Goal: Task Accomplishment & Management: Use online tool/utility

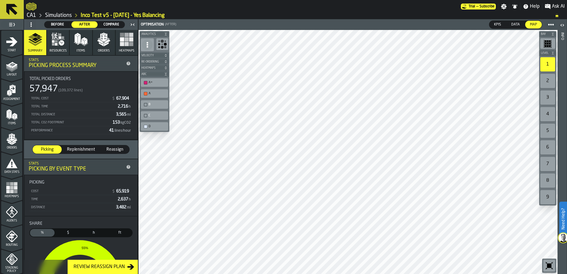
scroll to position [194, 0]
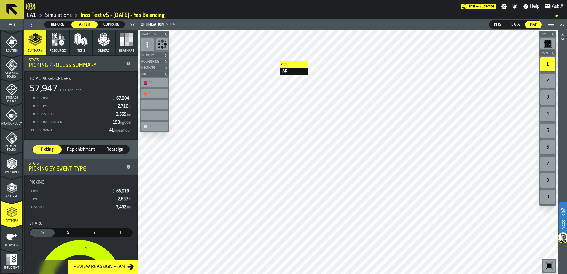
click at [67, 15] on link "Simulations" at bounding box center [58, 15] width 27 height 7
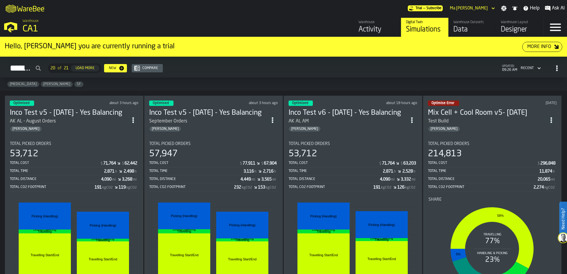
click at [58, 140] on section "Total Picked Orders 53,712 Total Cost $ 71,764 $ 62,442 Total Time 2,871 h 2,49…" at bounding box center [74, 225] width 129 height 177
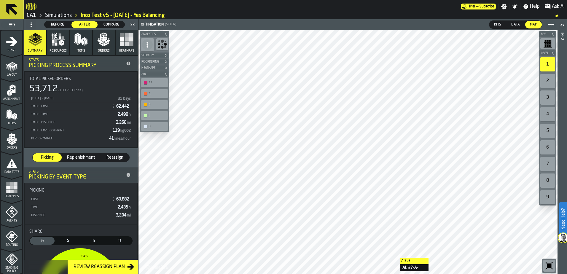
click at [87, 24] on span "After" at bounding box center [85, 24] width 22 height 5
click at [56, 12] on link "Simulations" at bounding box center [58, 15] width 27 height 7
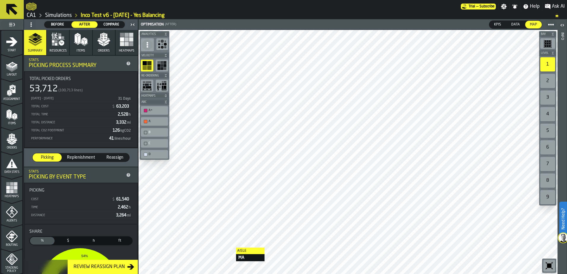
scroll to position [194, 0]
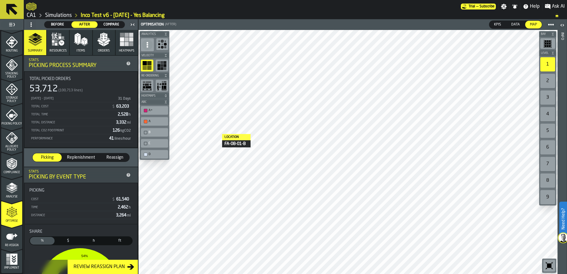
click at [59, 15] on link "Simulations" at bounding box center [58, 15] width 27 height 7
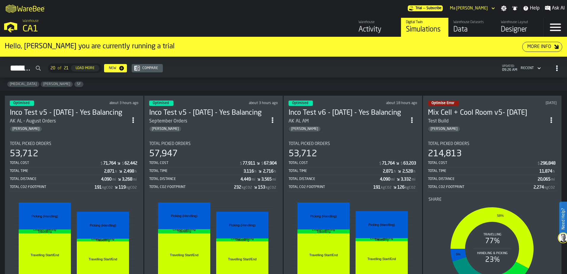
click at [375, 196] on li "before after Travelling Start/End Travelling Start/End Travelling Travelling Li…" at bounding box center [352, 242] width 129 height 100
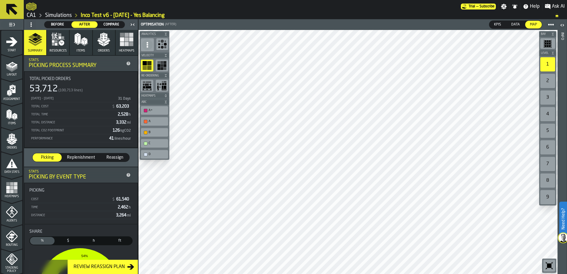
click at [55, 15] on link "Simulations" at bounding box center [58, 15] width 27 height 7
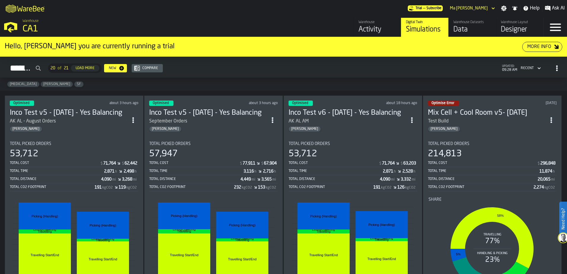
click at [349, 193] on li "before after Travelling Start/End Travelling Start/End Travelling Travelling Li…" at bounding box center [352, 242] width 129 height 100
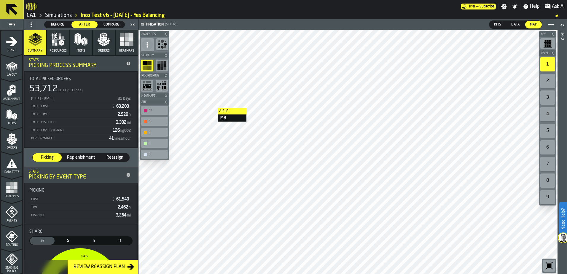
click at [56, 22] on span "Before" at bounding box center [58, 24] width 22 height 5
click at [88, 23] on span "After" at bounding box center [85, 24] width 22 height 5
click at [50, 19] on header "Before Before After After Compare Compare" at bounding box center [81, 24] width 114 height 11
click at [52, 15] on link "Simulations" at bounding box center [58, 15] width 27 height 7
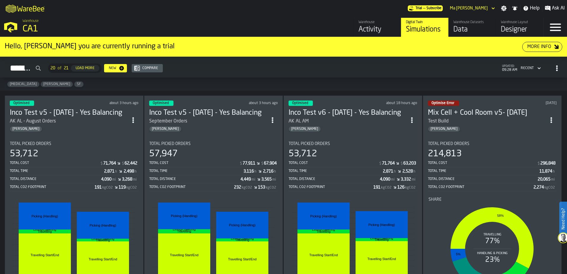
click at [386, 152] on div "53,712" at bounding box center [352, 154] width 129 height 11
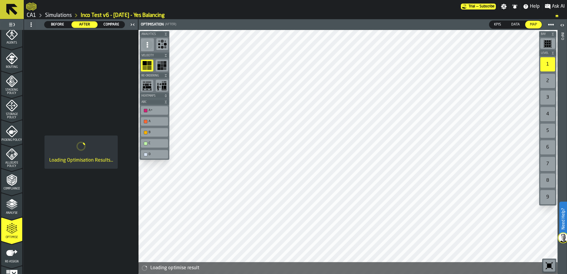
scroll to position [194, 0]
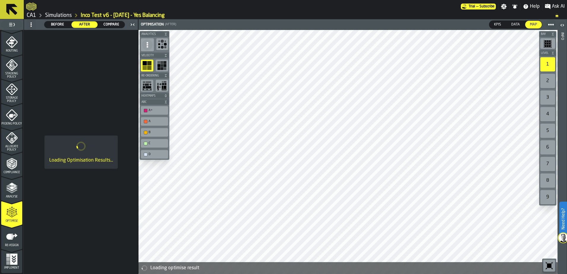
click at [11, 217] on icon "menu Optimise" at bounding box center [12, 215] width 12 height 4
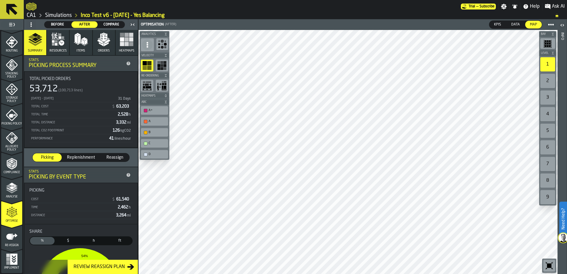
click at [159, 110] on div "A+" at bounding box center [158, 110] width 18 height 4
click at [158, 109] on div "A+" at bounding box center [158, 110] width 18 height 4
click at [14, 212] on icon "menu Optimise" at bounding box center [14, 212] width 4 height 7
click at [131, 39] on rect "button" at bounding box center [131, 39] width 4 height 4
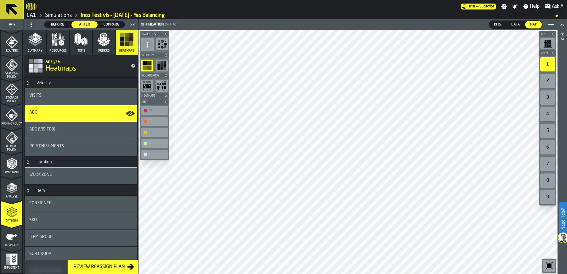
click at [106, 43] on icon "button" at bounding box center [104, 39] width 14 height 14
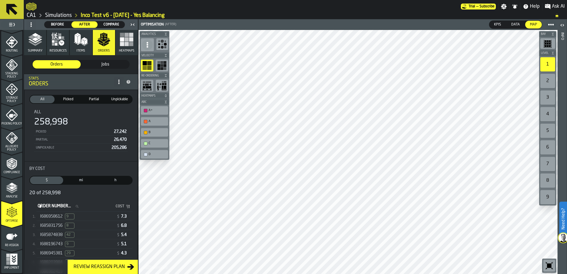
click at [80, 47] on button "Items" at bounding box center [81, 42] width 22 height 25
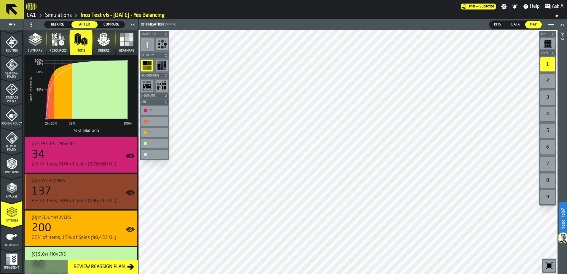
scroll to position [59, 0]
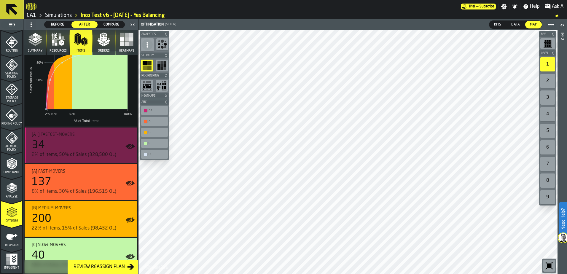
click at [127, 147] on icon "button-toggle-Show on Map" at bounding box center [128, 146] width 6 height 4
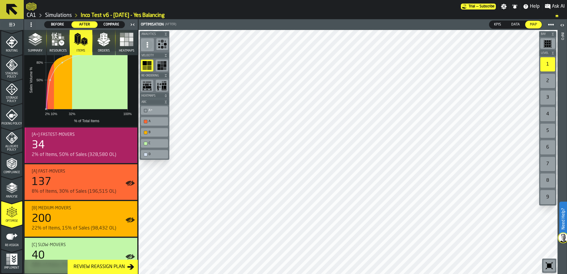
click at [129, 147] on circle "button-toggle-Show on Map" at bounding box center [130, 147] width 2 height 2
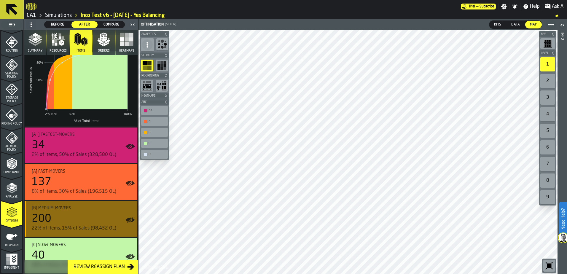
click at [131, 218] on icon "button-toggle-Show on Map" at bounding box center [129, 219] width 9 height 9
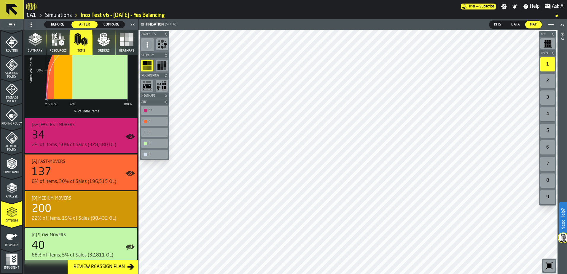
scroll to position [74, 0]
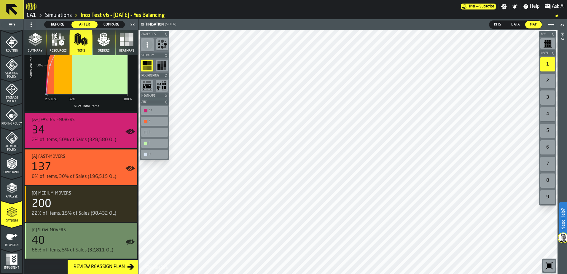
click at [128, 238] on icon "button-toggle-Show on Map" at bounding box center [129, 241] width 9 height 9
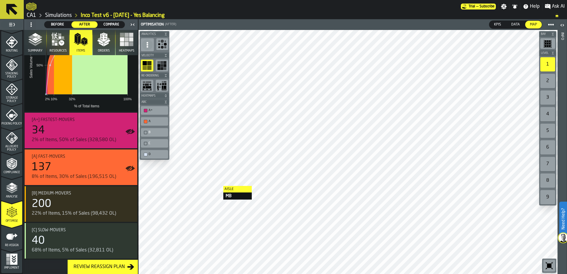
click at [60, 14] on link "Simulations" at bounding box center [58, 15] width 27 height 7
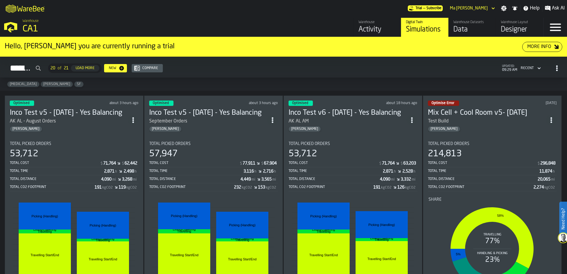
click at [84, 186] on div "Total CO2 Footprint" at bounding box center [52, 187] width 85 height 4
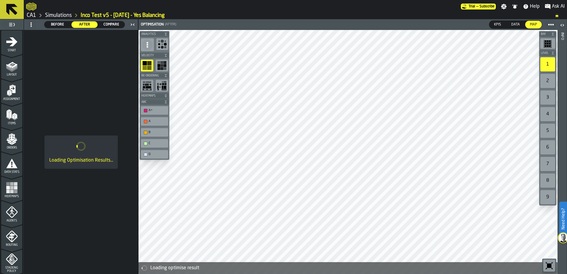
scroll to position [194, 0]
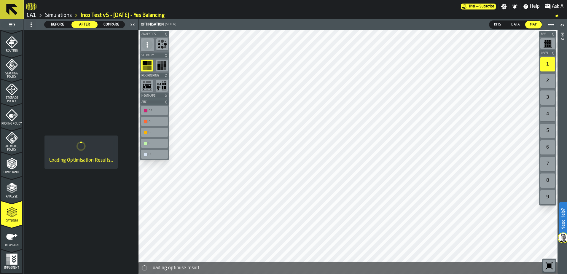
click at [14, 216] on icon "menu Optimise" at bounding box center [12, 212] width 12 height 12
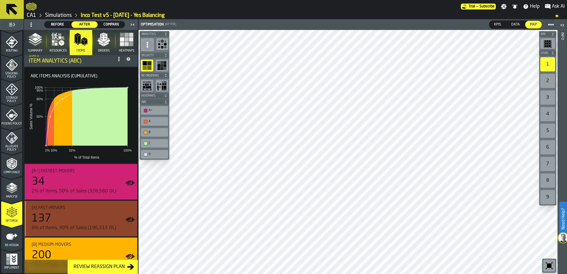
scroll to position [74, 0]
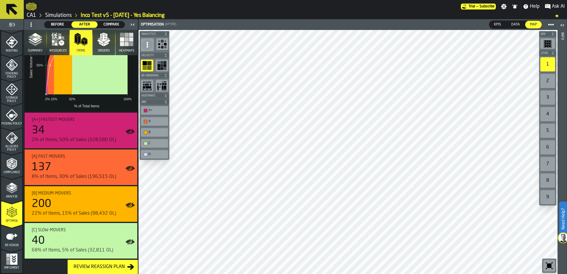
click at [17, 218] on div "Optimise" at bounding box center [11, 214] width 21 height 16
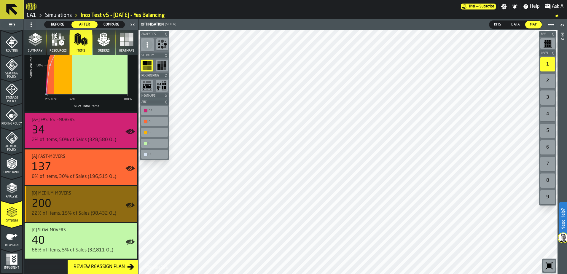
click at [131, 206] on icon "button-toggle-Show on Map" at bounding box center [130, 204] width 7 height 5
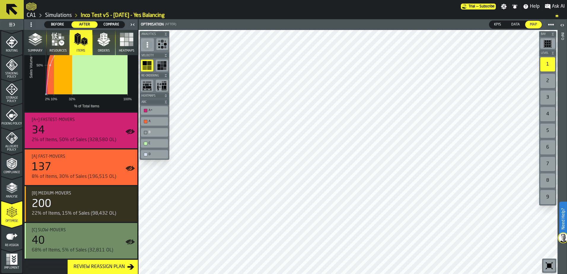
click at [130, 242] on icon "button-toggle-Show on Map" at bounding box center [130, 241] width 7 height 5
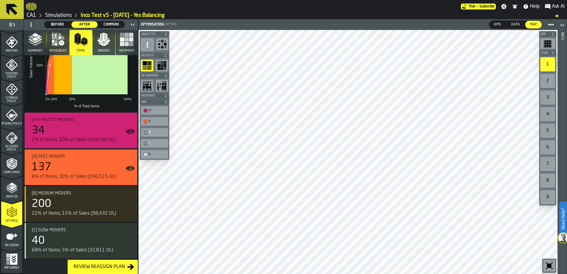
click at [54, 14] on link "Simulations" at bounding box center [58, 15] width 27 height 7
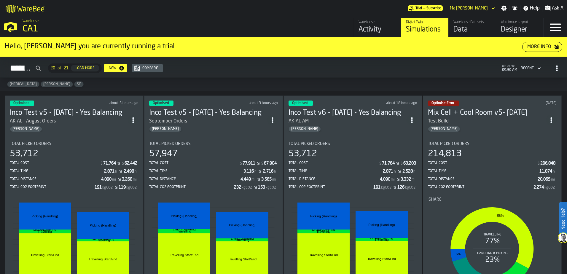
click at [368, 192] on section "Total Picked Orders 53,712 Total Cost $ 71,764 $ 63,203 Total Time 2,871 h 2,52…" at bounding box center [352, 225] width 129 height 177
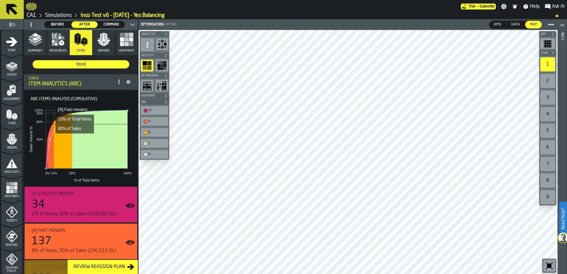
scroll to position [30, 0]
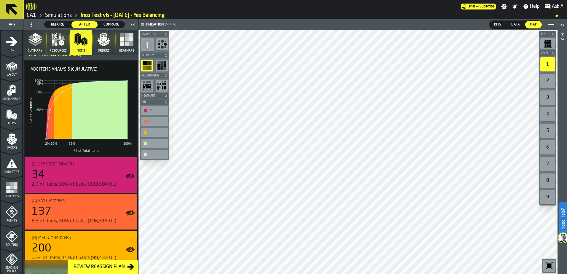
click at [40, 44] on icon "button" at bounding box center [35, 39] width 14 height 14
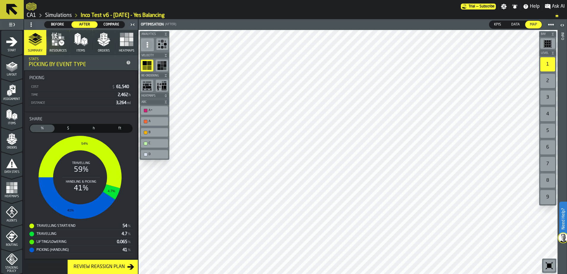
click at [60, 40] on icon "button" at bounding box center [58, 39] width 14 height 14
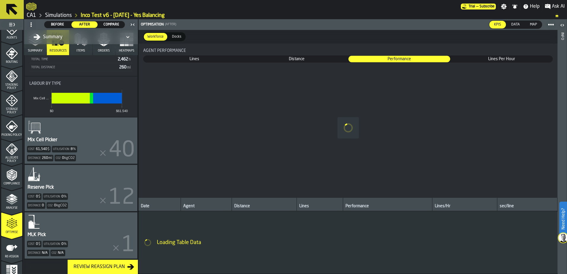
scroll to position [194, 0]
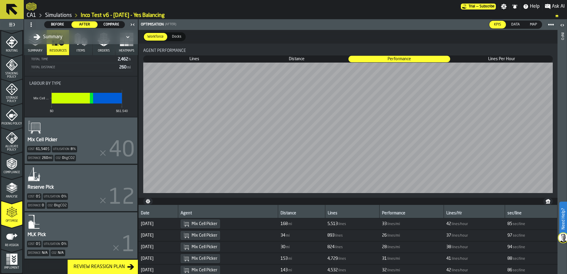
click at [11, 217] on icon "menu Optimise" at bounding box center [12, 215] width 12 height 4
click at [80, 49] on button "Items" at bounding box center [81, 42] width 22 height 25
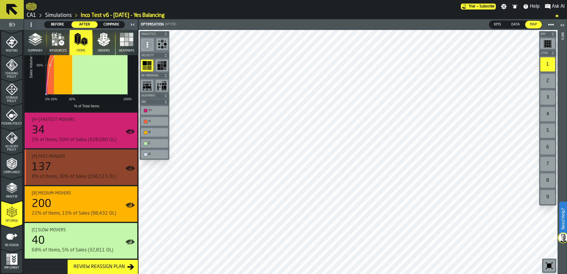
scroll to position [74, 0]
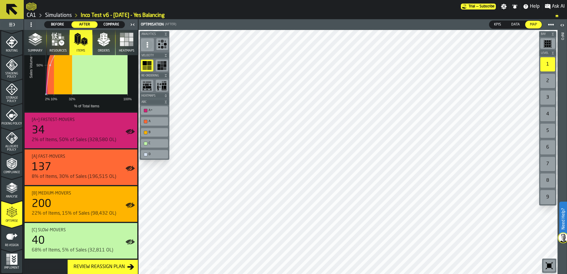
click at [111, 21] on div "Compare" at bounding box center [111, 24] width 26 height 7
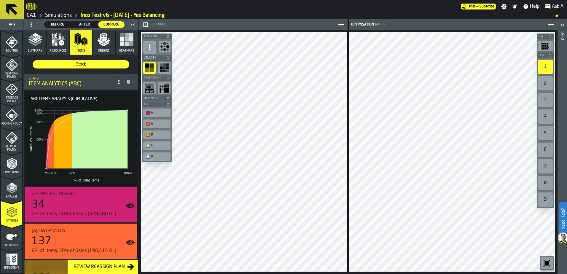
click at [79, 23] on span "After" at bounding box center [85, 24] width 22 height 5
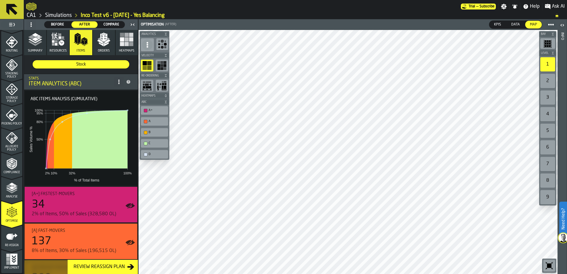
click at [66, 15] on link "Simulations" at bounding box center [58, 15] width 27 height 7
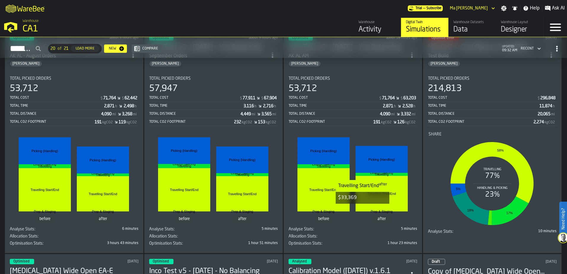
scroll to position [30, 0]
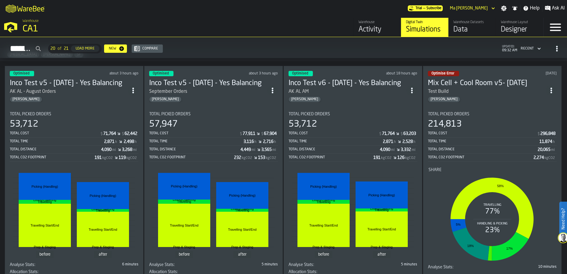
click at [49, 166] on li "before after Travelling Start/End Travelling Start/End Travelling Travelling Li…" at bounding box center [74, 212] width 129 height 100
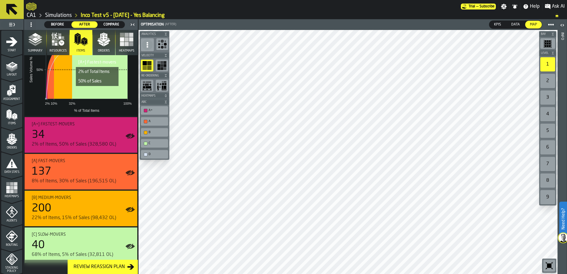
scroll to position [74, 0]
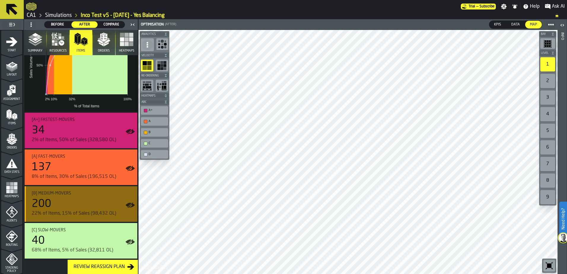
click at [129, 204] on icon "button-toggle-Show on Map" at bounding box center [129, 204] width 9 height 9
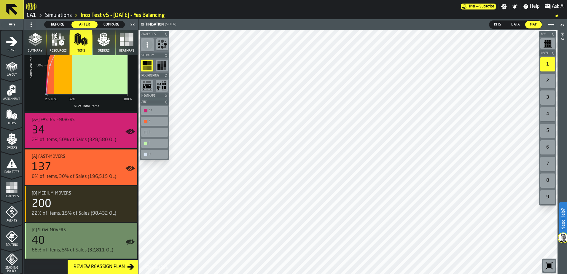
click at [130, 243] on icon "button-toggle-Show on Map" at bounding box center [130, 241] width 7 height 5
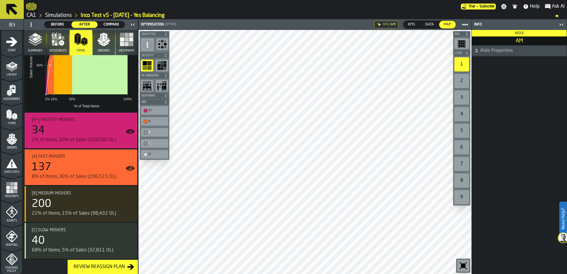
drag, startPoint x: 133, startPoint y: 241, endPoint x: 303, endPoint y: 7, distance: 290.1
click at [303, 7] on div at bounding box center [243, 6] width 435 height 11
click at [62, 14] on link "Simulations" at bounding box center [58, 15] width 27 height 7
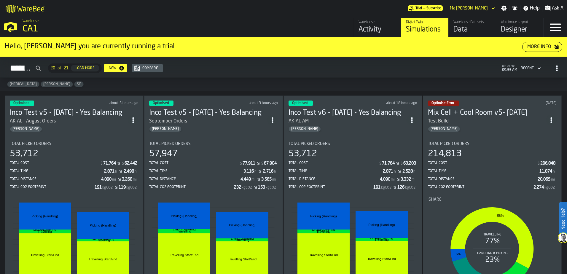
click at [41, 84] on span "[PERSON_NAME]" at bounding box center [57, 84] width 32 height 4
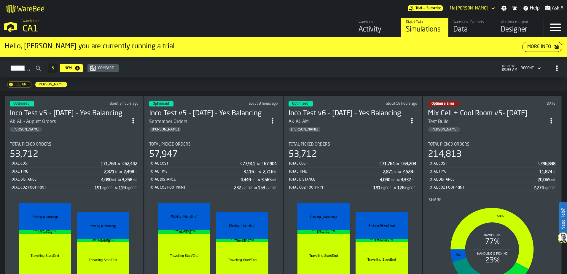
click at [341, 178] on div "Total Distance" at bounding box center [333, 180] width 91 height 4
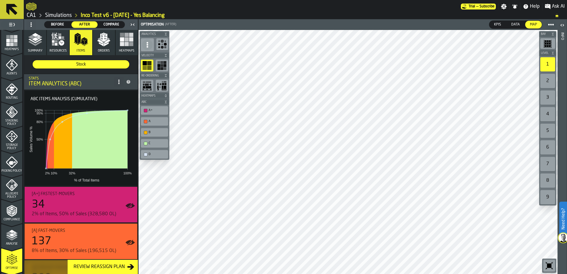
scroll to position [178, 0]
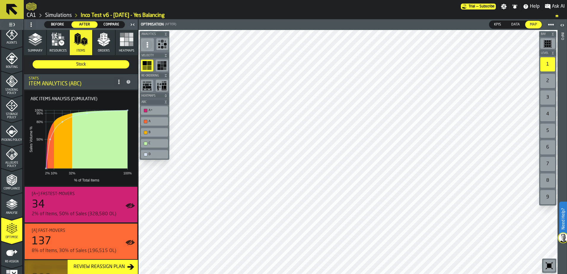
click at [12, 187] on span "Compliance" at bounding box center [11, 188] width 21 height 3
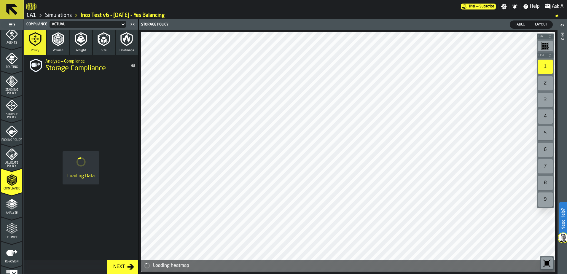
scroll to position [194, 0]
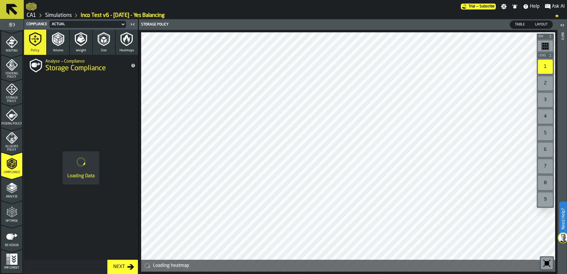
click at [13, 219] on div "Optimise" at bounding box center [11, 214] width 21 height 16
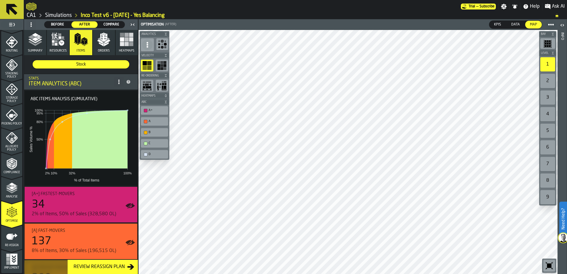
click at [59, 15] on link "Simulations" at bounding box center [58, 15] width 27 height 7
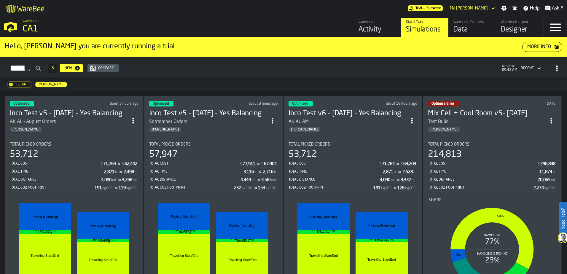
click at [481, 152] on div "214,813" at bounding box center [492, 154] width 129 height 11
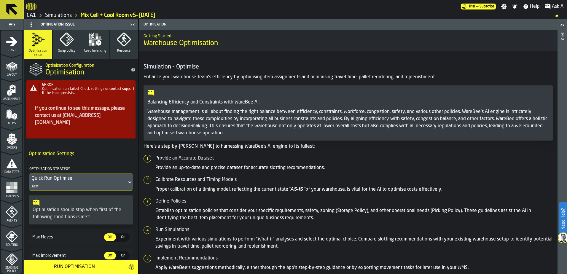
click at [316, 157] on h5 "Provide an Accurate Dataset" at bounding box center [353, 158] width 397 height 7
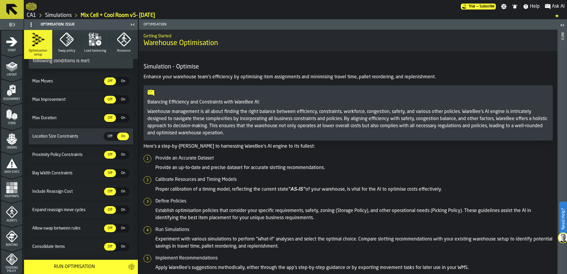
scroll to position [167, 0]
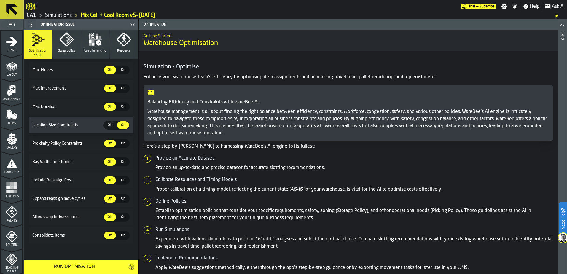
click at [68, 13] on link "Simulations" at bounding box center [58, 15] width 27 height 7
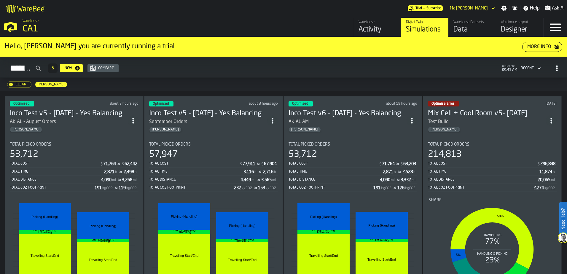
click at [339, 79] on div "Clear [PERSON_NAME]" at bounding box center [283, 85] width 567 height 14
click at [225, 91] on div "Clear [PERSON_NAME]" at bounding box center [283, 85] width 567 height 14
click at [81, 155] on div "53,712" at bounding box center [74, 154] width 129 height 11
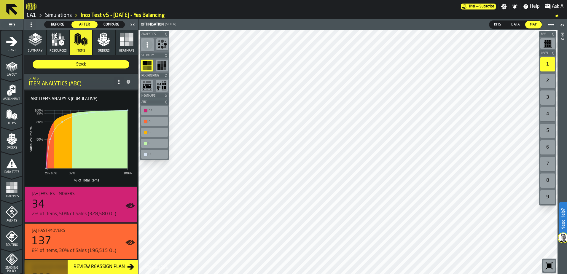
click at [58, 14] on link "Simulations" at bounding box center [58, 15] width 27 height 7
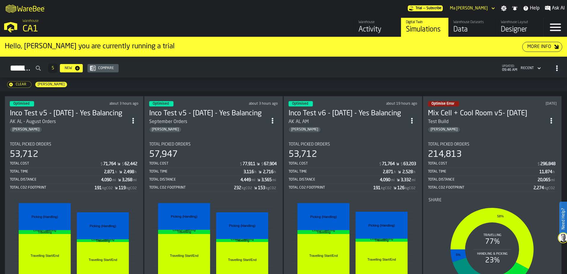
click at [216, 154] on div "57,947" at bounding box center [213, 154] width 129 height 11
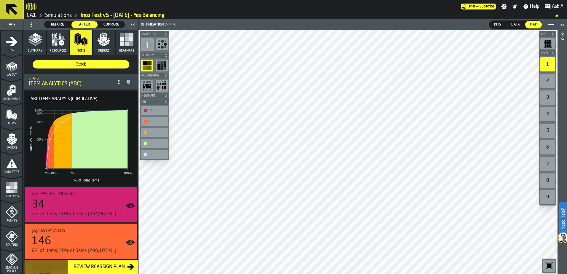
click at [60, 15] on link "Simulations" at bounding box center [58, 15] width 27 height 7
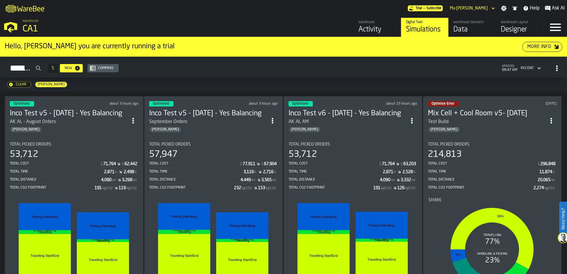
click at [317, 186] on div "Total CO2 Footprint" at bounding box center [330, 188] width 85 height 4
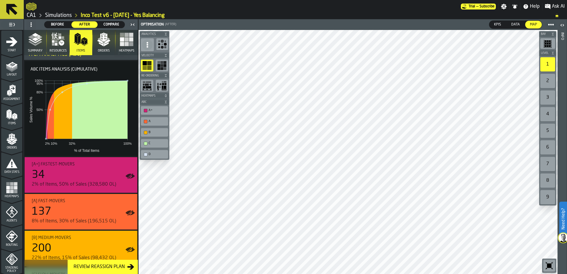
scroll to position [59, 0]
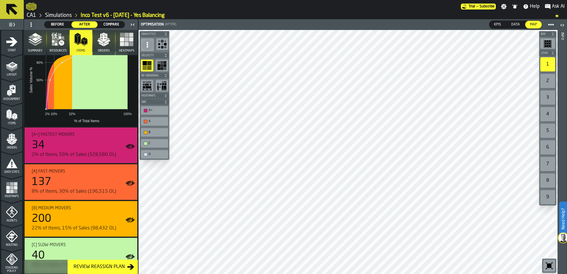
click at [55, 16] on link "Simulations" at bounding box center [58, 15] width 27 height 7
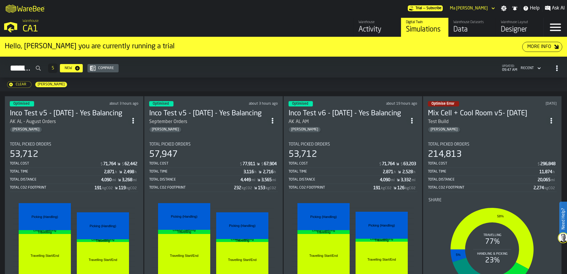
click at [373, 139] on section "Total Picked Orders 53,712 Total Cost $ 71,764 $ 63,203 Total Time 2,871 h 2,52…" at bounding box center [352, 225] width 129 height 177
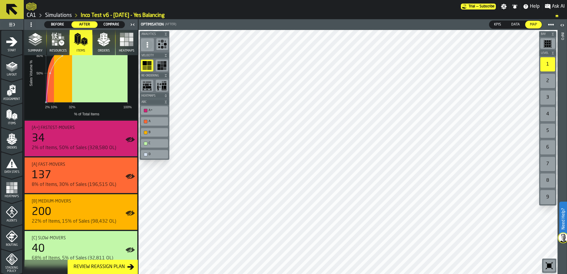
scroll to position [74, 0]
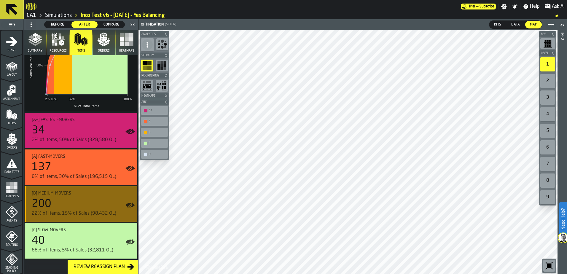
click at [129, 207] on icon "button-toggle-Show on Map" at bounding box center [130, 204] width 7 height 5
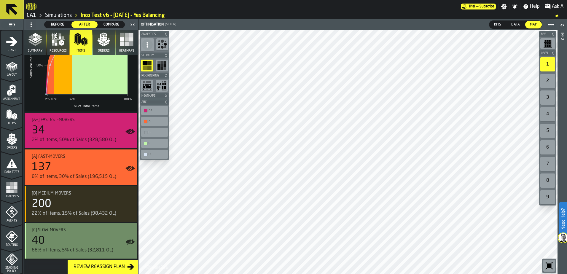
click at [129, 243] on icon "button-toggle-Show on Map" at bounding box center [129, 241] width 9 height 9
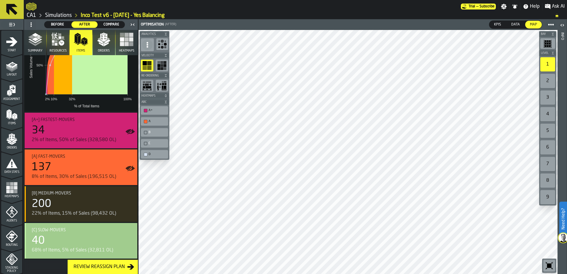
click at [65, 15] on link "Simulations" at bounding box center [58, 15] width 27 height 7
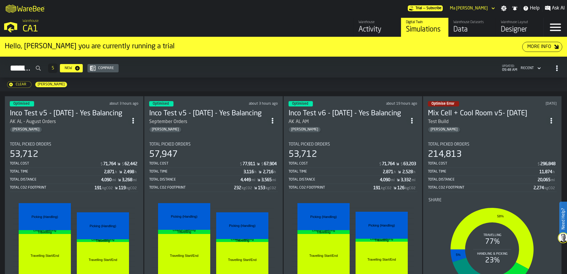
click at [209, 58] on h2 "Simulations 5 New Compare updated: 09:48 AM Recent" at bounding box center [283, 67] width 567 height 21
click at [203, 46] on div "Hello, [PERSON_NAME] you are currently running a trial" at bounding box center [263, 46] width 517 height 9
click at [220, 75] on div "Simulations 5 New Compare updated: 09:49 AM Recent" at bounding box center [283, 68] width 557 height 14
click at [329, 87] on div "Clear [PERSON_NAME]" at bounding box center [283, 85] width 567 height 14
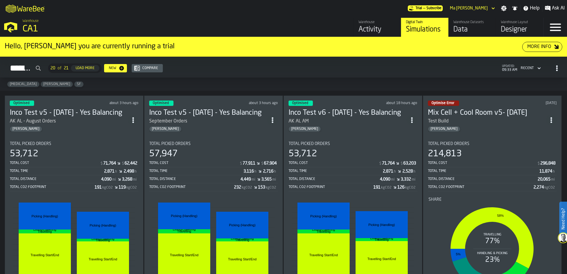
drag, startPoint x: 33, startPoint y: 84, endPoint x: 269, endPoint y: 82, distance: 235.7
click at [41, 84] on span "[PERSON_NAME]" at bounding box center [57, 84] width 32 height 4
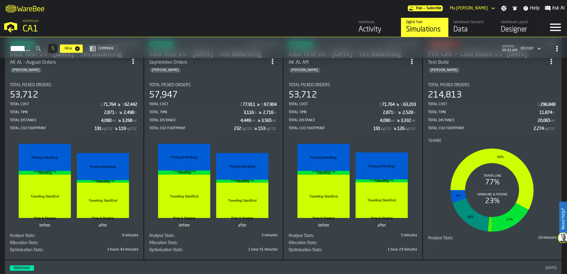
scroll to position [30, 0]
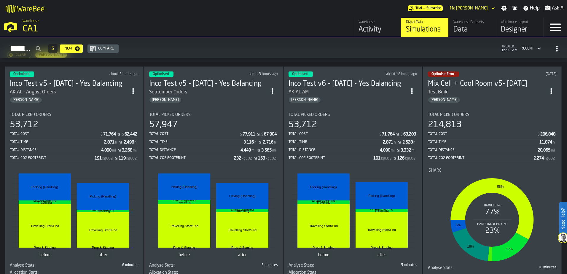
click at [223, 116] on div "Total Picked Orders" at bounding box center [213, 114] width 129 height 5
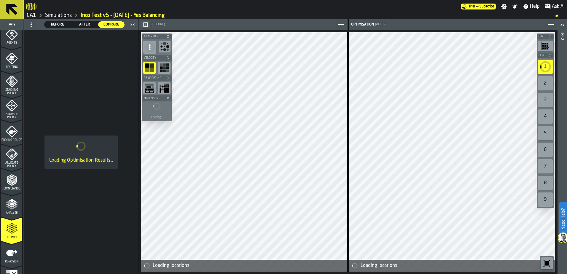
scroll to position [194, 0]
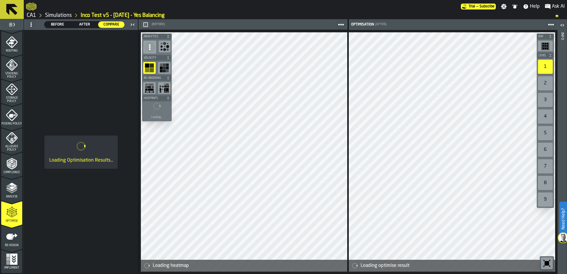
click at [11, 216] on icon "menu Optimise" at bounding box center [12, 212] width 12 height 12
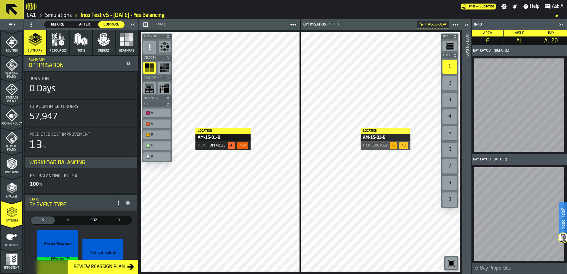
click at [82, 40] on icon "button" at bounding box center [81, 39] width 14 height 14
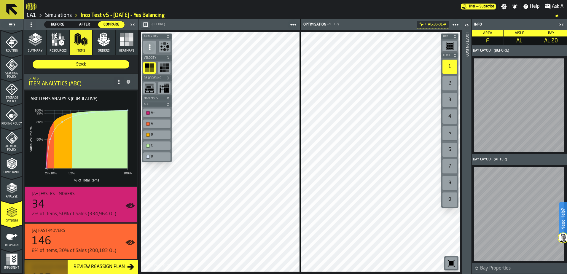
click at [104, 43] on polygon "button" at bounding box center [107, 41] width 6 height 4
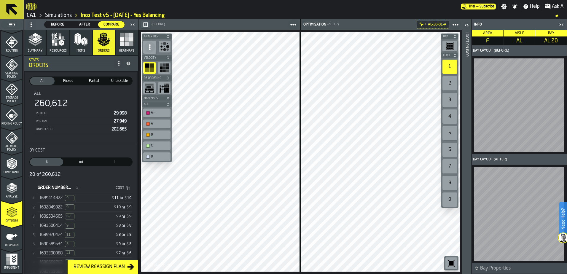
click at [118, 62] on circle at bounding box center [118, 61] width 1 height 1
click at [35, 41] on icon "button" at bounding box center [35, 39] width 14 height 14
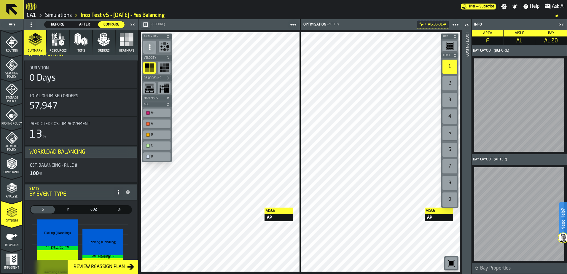
scroll to position [0, 0]
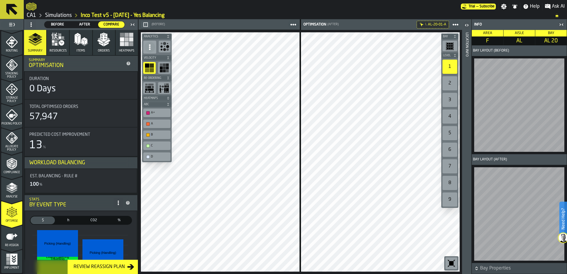
click at [15, 216] on icon "menu Re-assign" at bounding box center [11, 237] width 11 height 6
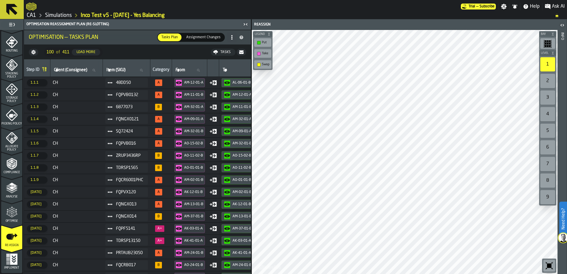
click at [143, 68] on icon at bounding box center [141, 70] width 4 height 4
click at [143, 68] on input "Item (SKU) Item (SKU)" at bounding box center [126, 70] width 42 height 8
type input "***"
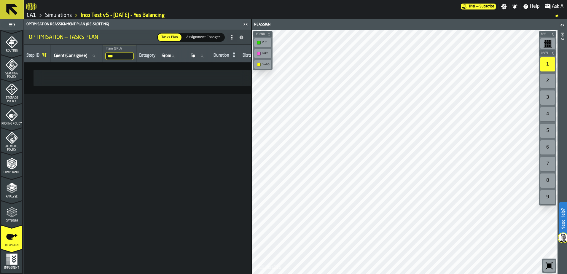
click at [126, 56] on input "***" at bounding box center [119, 56] width 28 height 8
type input "****"
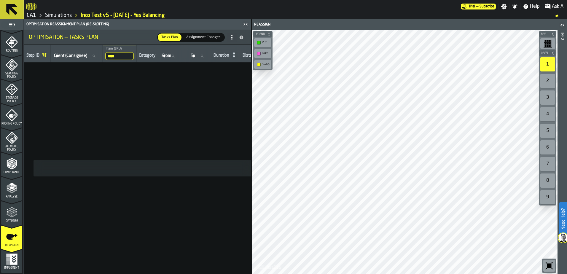
click at [122, 56] on input "****" at bounding box center [119, 56] width 28 height 8
click at [134, 57] on input "****" at bounding box center [119, 56] width 28 height 8
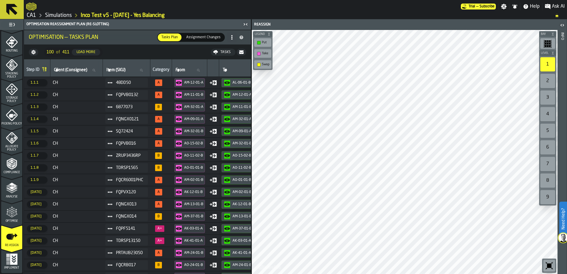
click at [9, 216] on span "Optimise" at bounding box center [11, 220] width 21 height 3
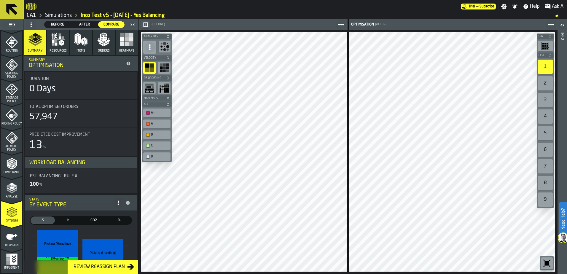
click at [7, 216] on icon "menu Re-assign" at bounding box center [12, 237] width 12 height 12
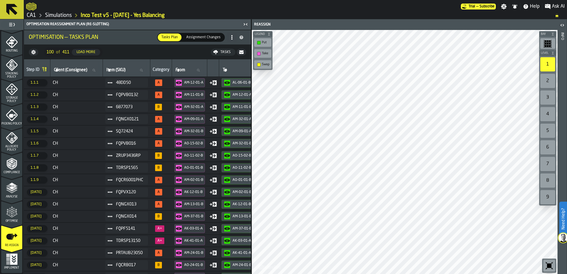
click at [227, 68] on span "To" at bounding box center [225, 70] width 4 height 5
click at [228, 68] on input "To To" at bounding box center [239, 70] width 37 height 8
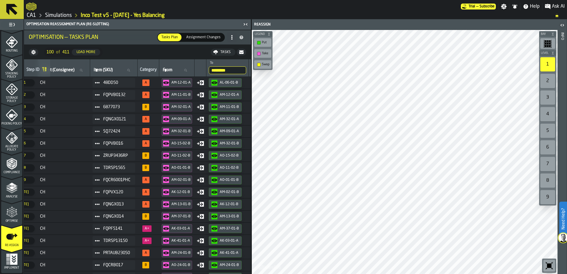
type input "**********"
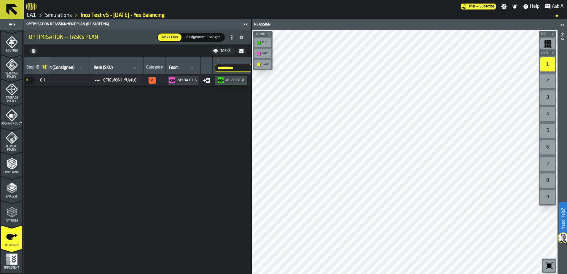
scroll to position [0, 0]
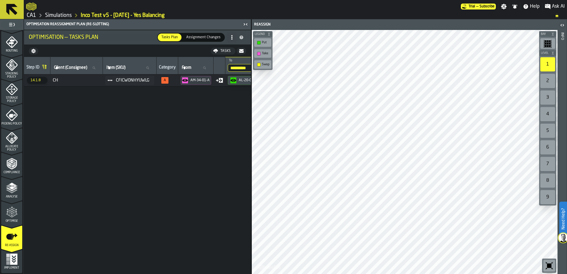
click at [137, 77] on div "CFICWONHYUWLG" at bounding box center [129, 80] width 49 height 9
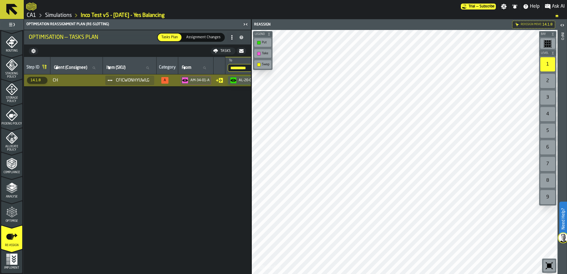
click at [115, 78] on span at bounding box center [109, 80] width 9 height 9
click at [122, 102] on div "Show Orders" at bounding box center [129, 102] width 36 height 4
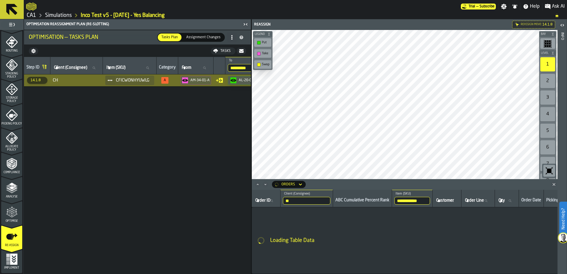
click at [111, 81] on circle at bounding box center [110, 80] width 2 height 2
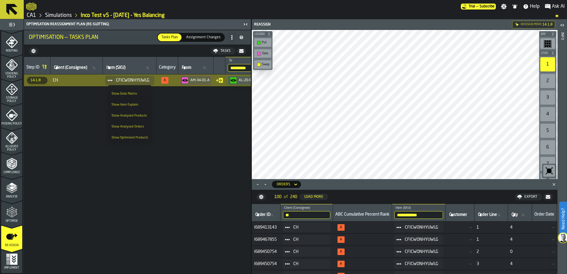
click at [185, 205] on div "**********" at bounding box center [137, 165] width 227 height 217
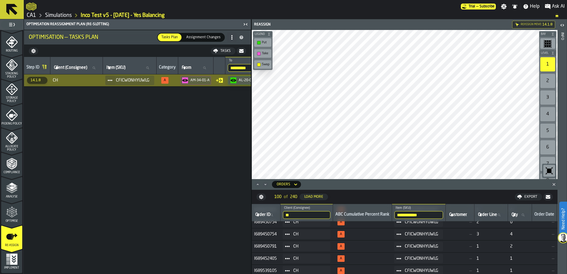
click at [363, 216] on span "—" at bounding box center [460, 234] width 24 height 5
click at [274, 216] on span "I689450754" at bounding box center [266, 234] width 24 height 5
click at [325, 216] on span "CH" at bounding box center [309, 234] width 32 height 5
click at [363, 216] on span "CFICWONHYUWLG" at bounding box center [421, 234] width 33 height 5
click at [363, 216] on span "3" at bounding box center [490, 234] width 29 height 5
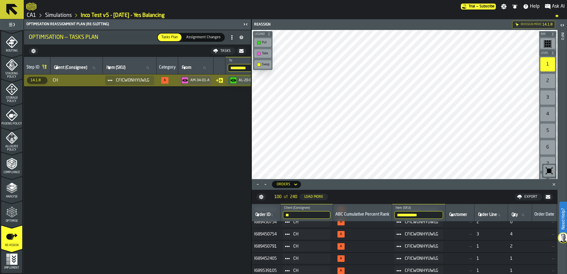
click at [266, 216] on span "I689450754" at bounding box center [266, 234] width 24 height 5
copy span "I689450754"
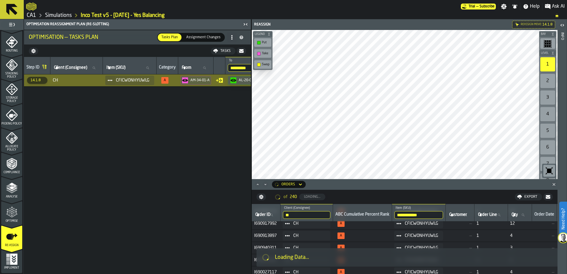
scroll to position [1198, 0]
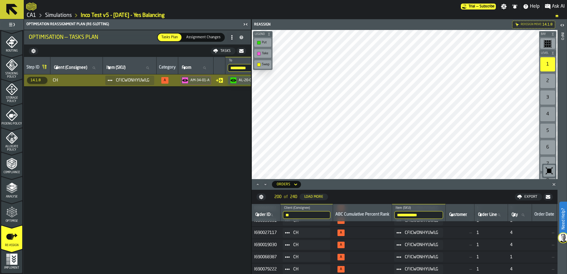
click at [177, 167] on div "**********" at bounding box center [137, 165] width 227 height 217
click at [290, 184] on div "Orders" at bounding box center [283, 184] width 18 height 7
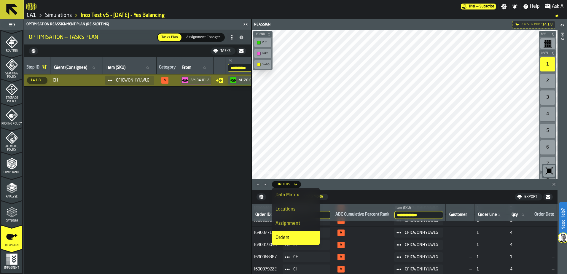
click at [302, 194] on div "Data Matrix" at bounding box center [295, 194] width 41 height 7
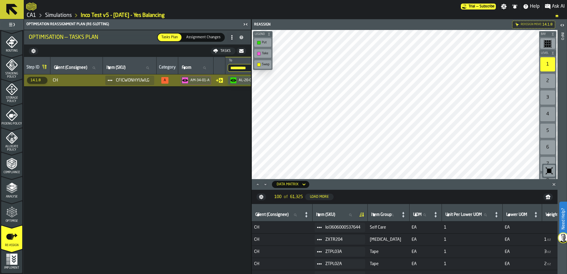
click at [304, 184] on icon at bounding box center [303, 184] width 3 height 2
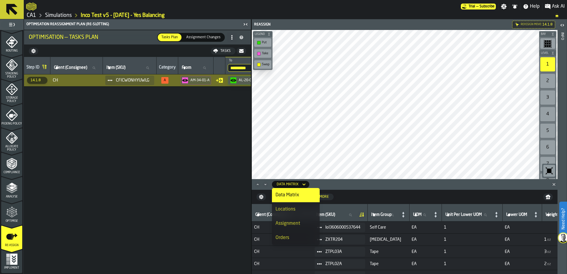
click at [292, 216] on div "Orders" at bounding box center [295, 237] width 41 height 7
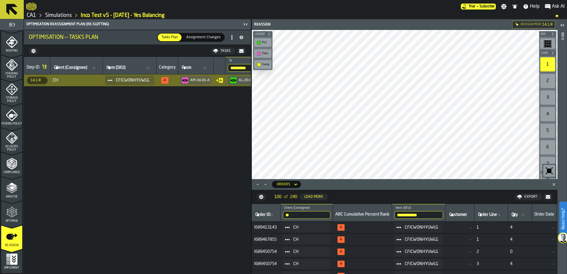
click at [363, 216] on input "**********" at bounding box center [418, 215] width 49 height 8
click at [363, 193] on nav "100 of 240 Load More Export" at bounding box center [405, 197] width 306 height 14
click at [268, 213] on span "Order ID" at bounding box center [262, 214] width 15 height 5
click at [268, 213] on input "Order ID Order ID" at bounding box center [266, 215] width 24 height 8
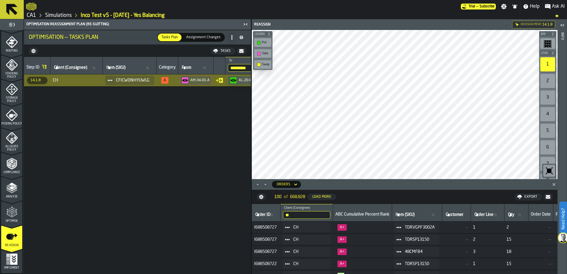
paste input "**********"
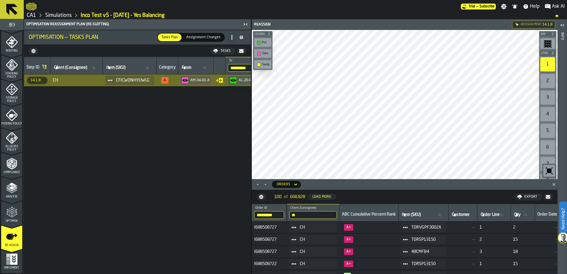
type input "**********"
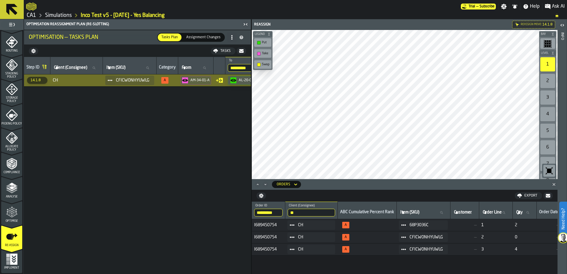
click at [261, 216] on span "I689450754" at bounding box center [268, 225] width 29 height 5
click at [270, 216] on td "I689450754" at bounding box center [268, 237] width 33 height 12
click at [266, 216] on div "**********" at bounding box center [405, 238] width 306 height 72
click at [345, 24] on div "Reassign Reassign move: 14.1.8 Bay Level 1 2 3 4 5 6 7 8 9 M A K I N G W A R E …" at bounding box center [404, 99] width 306 height 160
click at [363, 216] on span "68P3036C" at bounding box center [425, 225] width 33 height 5
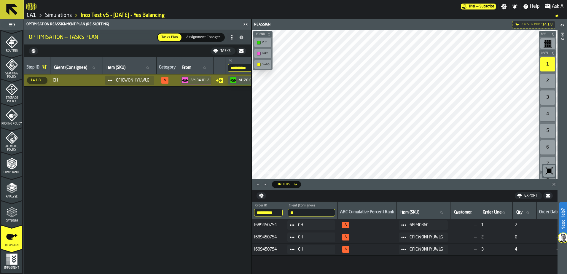
drag, startPoint x: 331, startPoint y: 272, endPoint x: 375, endPoint y: 274, distance: 44.2
click at [363, 216] on html "**********" at bounding box center [283, 137] width 567 height 274
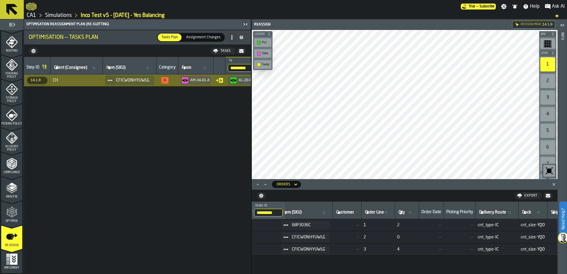
scroll to position [0, 0]
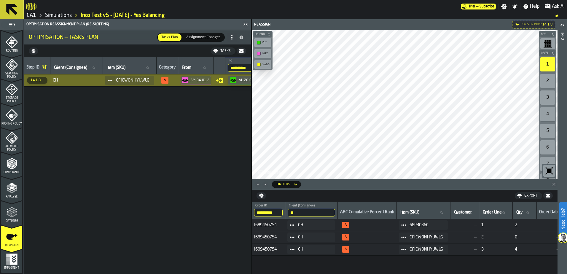
click at [363, 184] on icon "Close" at bounding box center [554, 184] width 6 height 6
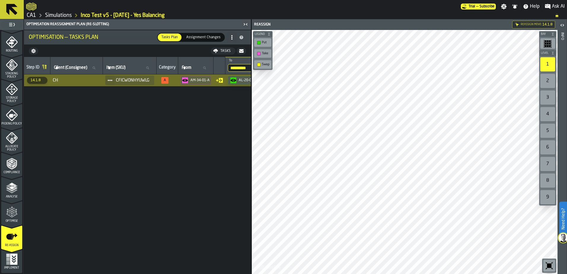
click at [192, 126] on div "**********" at bounding box center [137, 165] width 227 height 217
click at [146, 79] on span "CFICWONHYUWLG" at bounding box center [132, 80] width 33 height 5
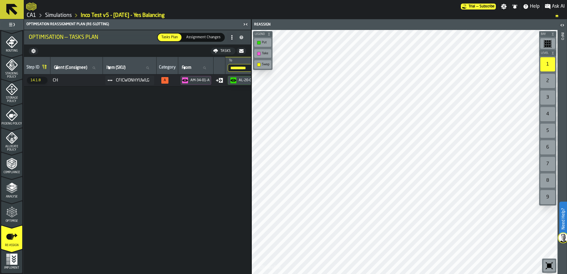
click at [112, 81] on icon at bounding box center [110, 80] width 5 height 5
click at [132, 122] on div "Show Data Matrix" at bounding box center [129, 124] width 36 height 4
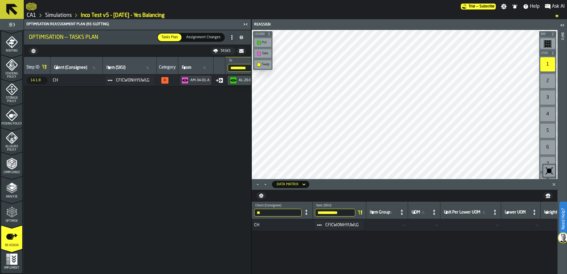
click at [334, 208] on div "**********" at bounding box center [340, 210] width 50 height 12
click at [339, 214] on input "**********" at bounding box center [335, 213] width 40 height 8
click at [306, 185] on div "Data Matrix" at bounding box center [290, 184] width 37 height 7
click at [286, 216] on div "Orders" at bounding box center [295, 237] width 41 height 7
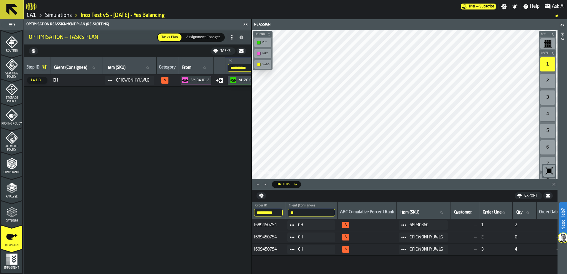
click at [275, 212] on input "**********" at bounding box center [268, 213] width 28 height 8
click at [279, 212] on input "**********" at bounding box center [268, 213] width 28 height 8
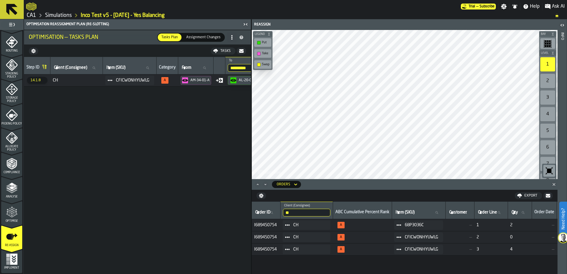
click at [198, 210] on div "**********" at bounding box center [137, 165] width 227 height 217
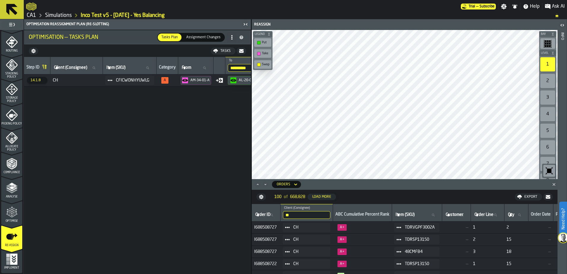
click at [244, 24] on icon "button-toggle-Close me" at bounding box center [243, 24] width 1 height 2
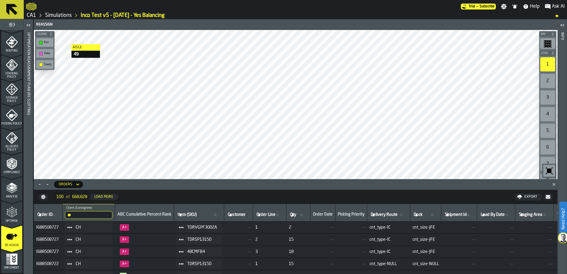
click at [60, 14] on link "Simulations" at bounding box center [58, 15] width 27 height 7
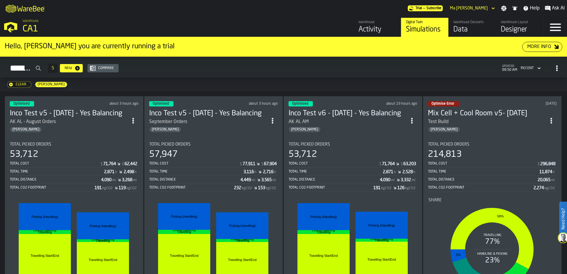
click at [363, 174] on div "Total Time" at bounding box center [483, 172] width 111 height 4
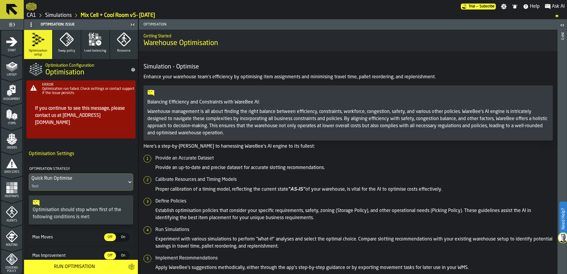
click at [7, 72] on icon "menu Layout" at bounding box center [12, 66] width 12 height 12
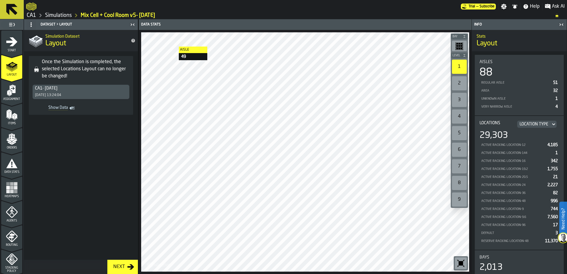
click at [10, 192] on rect "menu Heatmaps" at bounding box center [12, 192] width 4 height 4
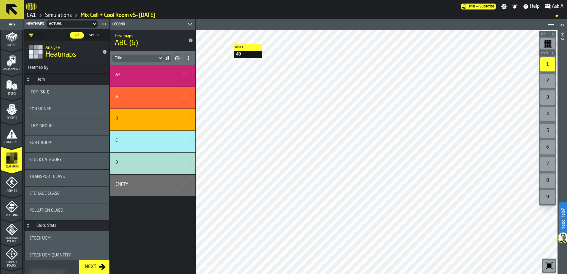
scroll to position [59, 0]
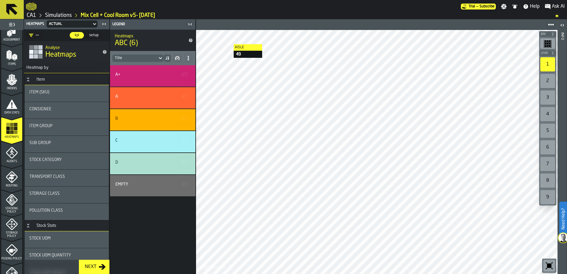
click at [9, 156] on icon "menu Agents" at bounding box center [12, 153] width 12 height 12
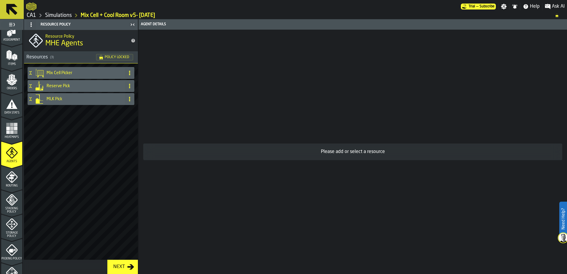
click at [15, 183] on div "Routing" at bounding box center [11, 179] width 21 height 16
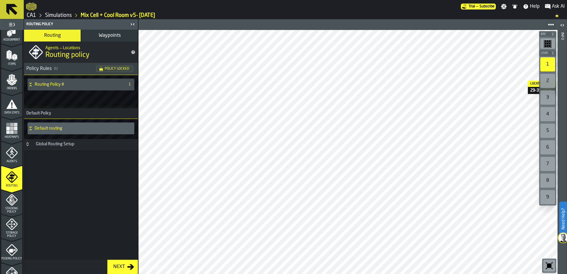
click at [59, 15] on link "Simulations" at bounding box center [58, 15] width 27 height 7
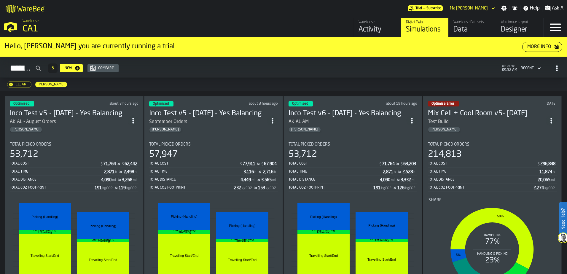
click at [103, 86] on div "Clear [PERSON_NAME]" at bounding box center [283, 85] width 567 height 14
click at [317, 143] on span "Total Picked Orders" at bounding box center [309, 144] width 42 height 5
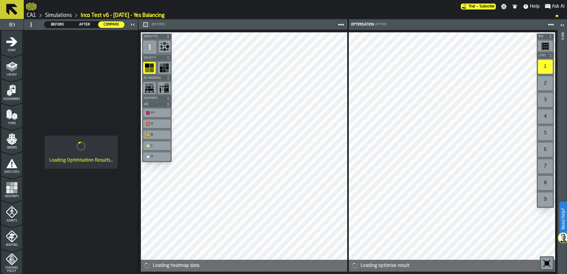
click at [86, 22] on span "After" at bounding box center [85, 24] width 22 height 5
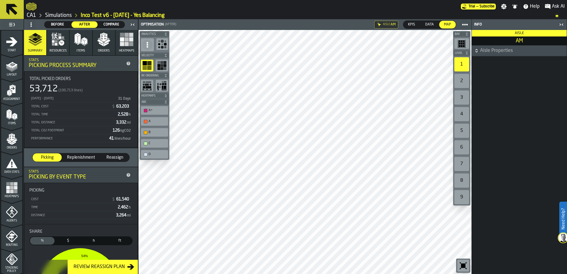
click at [363, 23] on icon "button-toggle-Close me" at bounding box center [561, 24] width 7 height 7
click at [290, 13] on ol "CA1 Simulations Inco Test v6 - 10.02.25 - Yes Balancing" at bounding box center [287, 15] width 523 height 7
click at [363, 23] on icon "button-toggle-Close me" at bounding box center [561, 24] width 7 height 7
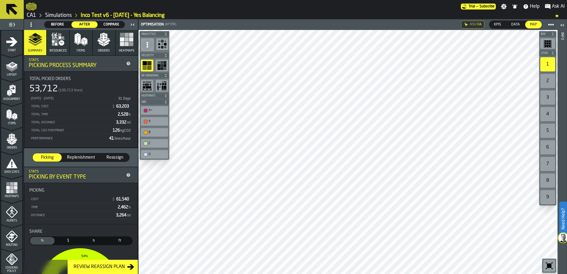
click at [363, 6] on div at bounding box center [243, 6] width 435 height 11
click at [363, 110] on div at bounding box center [347, 152] width 419 height 244
click at [363, 126] on div at bounding box center [347, 152] width 419 height 244
click at [111, 23] on span "Compare" at bounding box center [111, 24] width 22 height 5
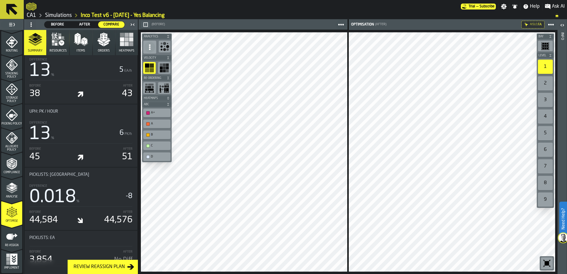
scroll to position [830, 0]
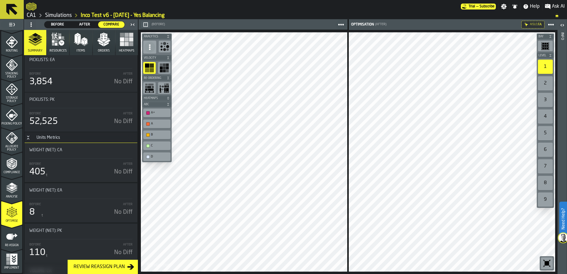
click at [56, 45] on icon "button" at bounding box center [56, 44] width 3 height 3
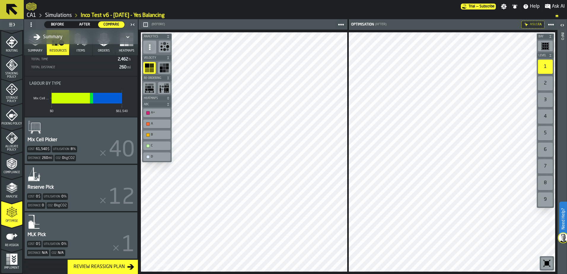
scroll to position [0, 0]
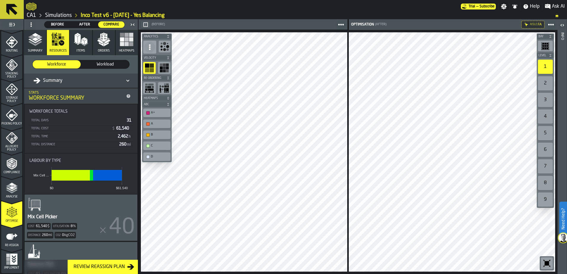
click at [127, 43] on rect "button" at bounding box center [127, 44] width 4 height 4
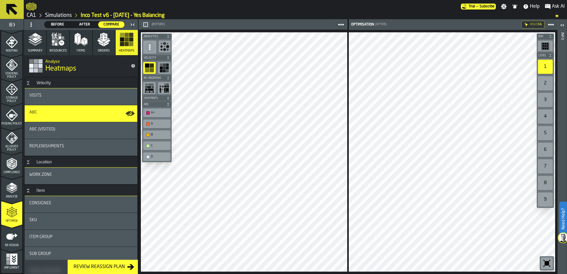
click at [106, 44] on polygon "button" at bounding box center [106, 44] width 5 height 4
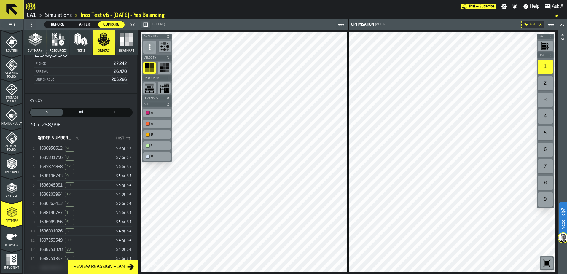
scroll to position [59, 0]
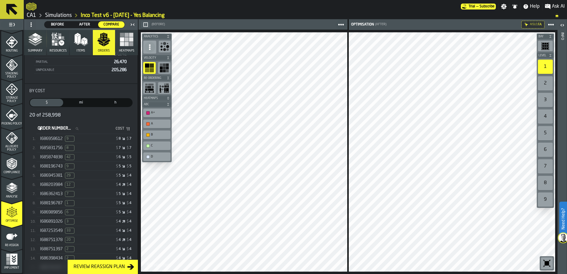
click at [52, 158] on span "I685874838" at bounding box center [51, 157] width 23 height 5
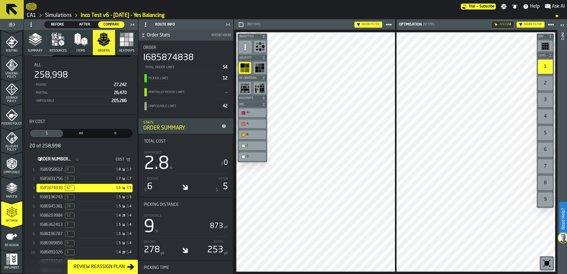
scroll to position [0, 0]
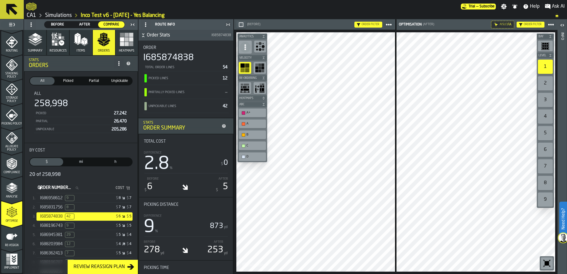
click at [31, 40] on polyline "button" at bounding box center [35, 41] width 14 height 5
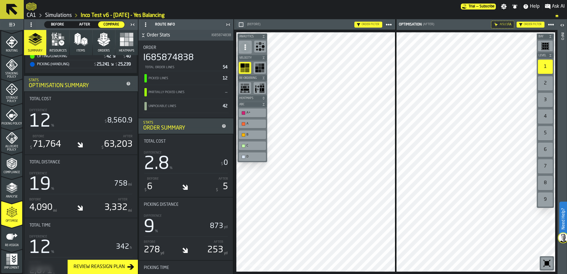
scroll to position [296, 0]
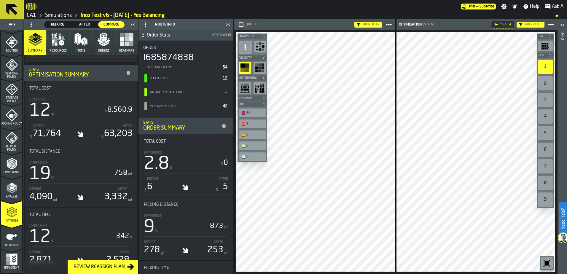
click at [11, 216] on icon "menu Re-assign" at bounding box center [12, 237] width 12 height 12
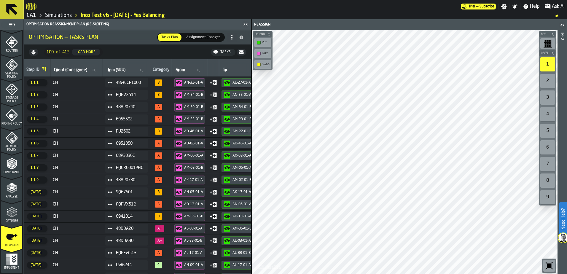
click at [12, 215] on icon "menu Optimise" at bounding box center [12, 212] width 12 height 12
